Goal: Task Accomplishment & Management: Manage account settings

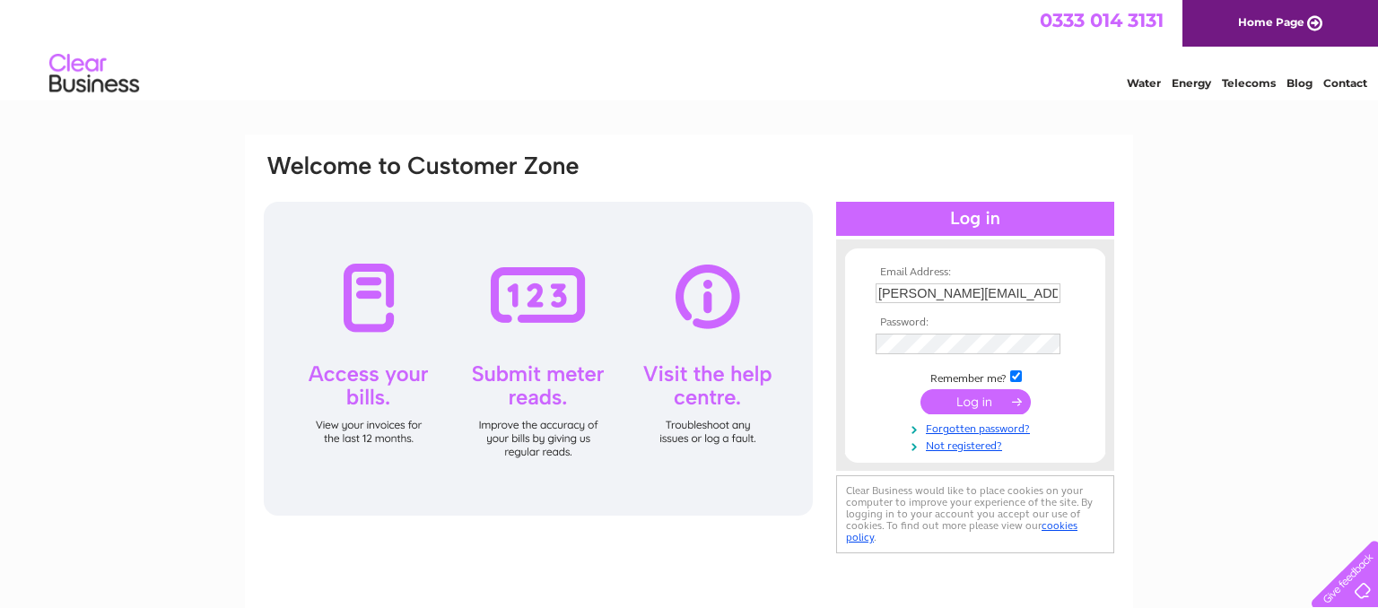
click at [969, 398] on input "submit" at bounding box center [975, 401] width 110 height 25
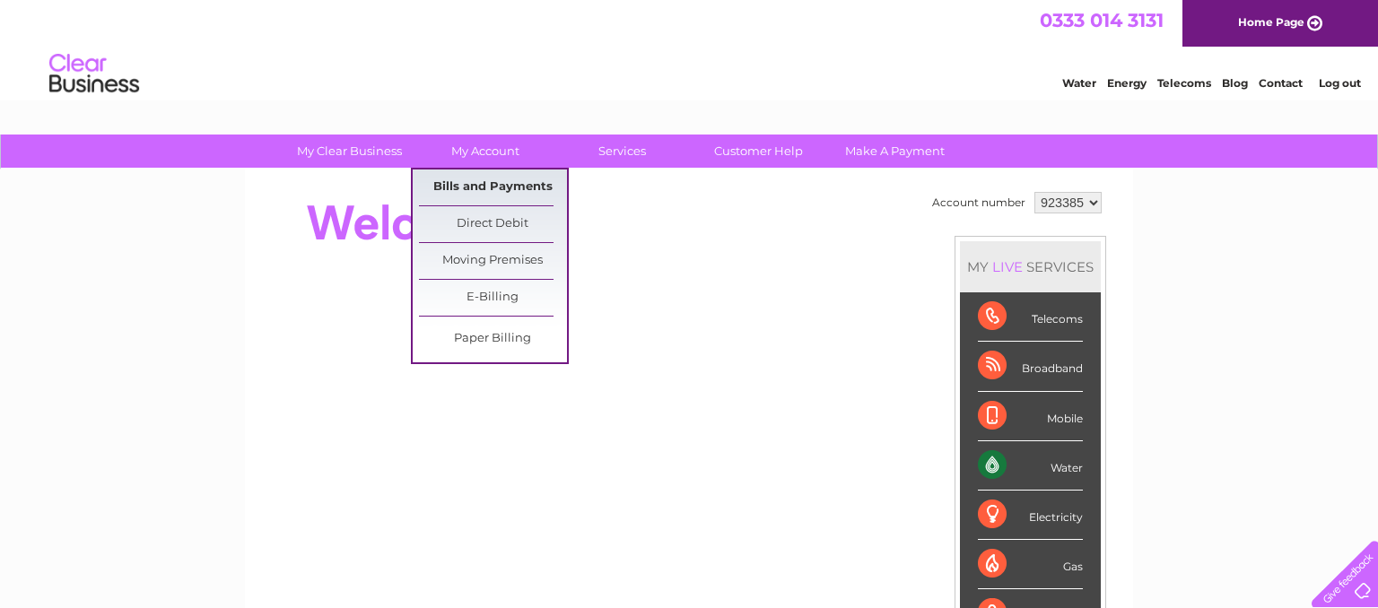
click at [481, 185] on link "Bills and Payments" at bounding box center [493, 187] width 148 height 36
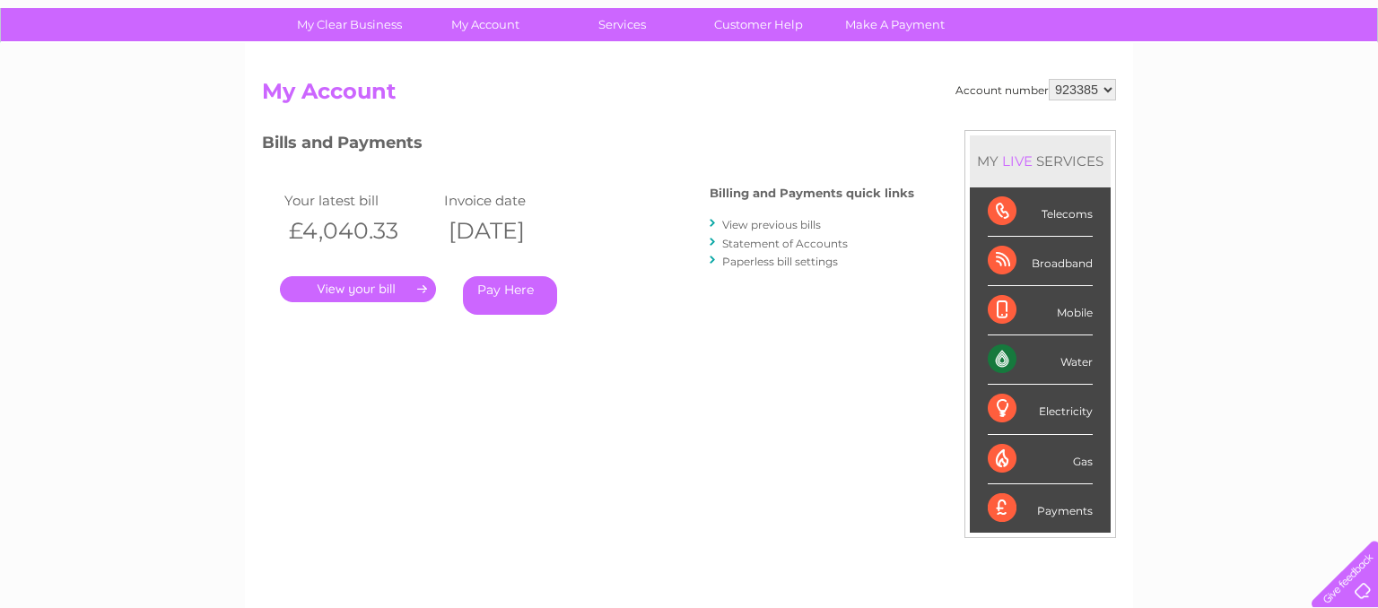
scroll to position [94, 0]
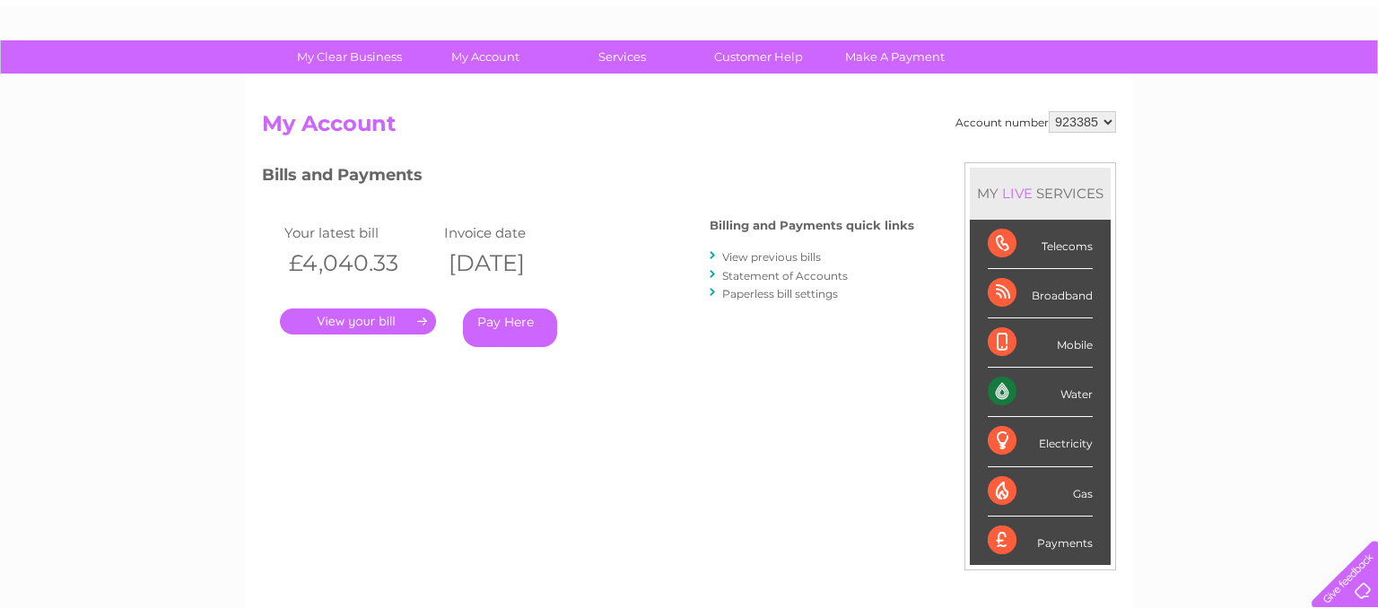
click at [367, 323] on link "." at bounding box center [358, 322] width 156 height 26
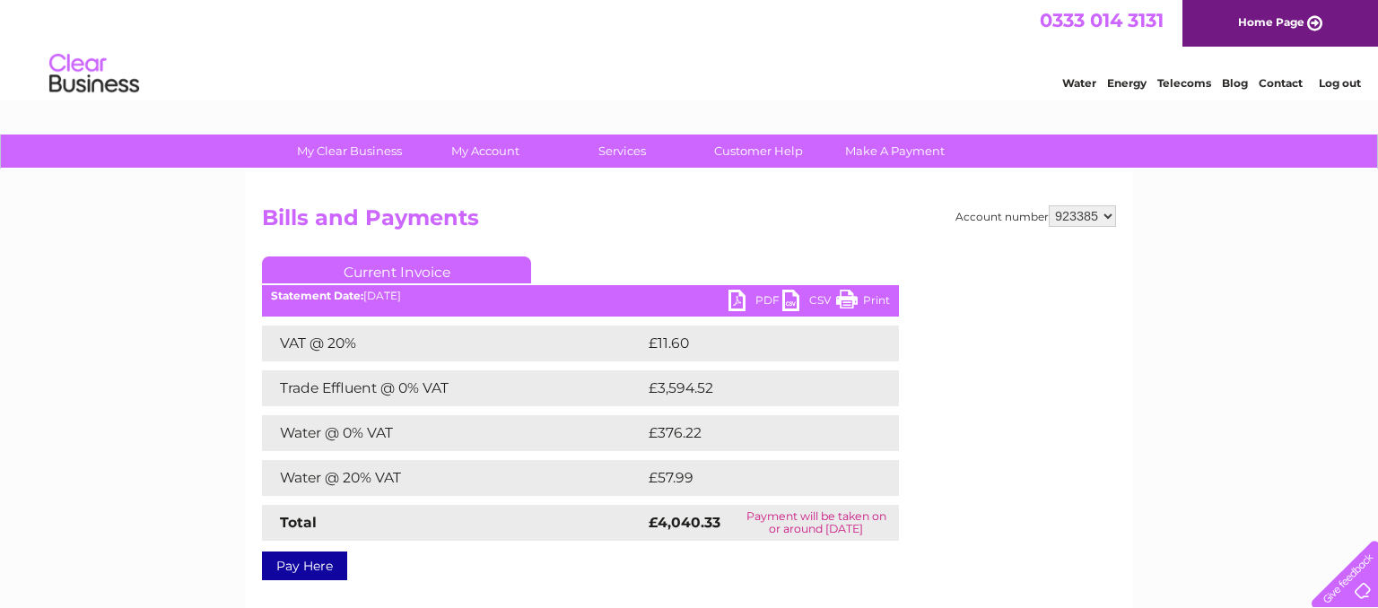
click at [761, 298] on link "PDF" at bounding box center [755, 303] width 54 height 26
click at [1218, 263] on div "My Clear Business Login Details My Details My Preferences Link Account My Accou…" at bounding box center [689, 557] width 1378 height 844
click at [969, 85] on div "Water Energy Telecoms Blog Contact Log out" at bounding box center [689, 76] width 1378 height 58
click at [787, 225] on h2 "Bills and Payments" at bounding box center [689, 222] width 854 height 34
